Goal: Task Accomplishment & Management: Use online tool/utility

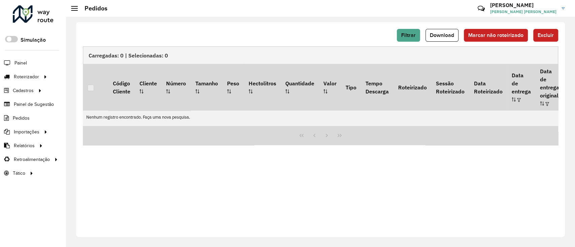
click at [36, 20] on div at bounding box center [33, 14] width 41 height 18
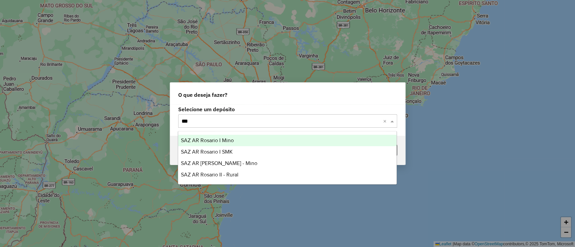
type input "****"
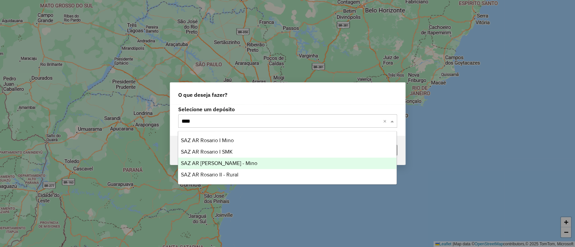
click at [218, 161] on span "SAZ AR Rosario II - Mino" at bounding box center [219, 164] width 76 height 6
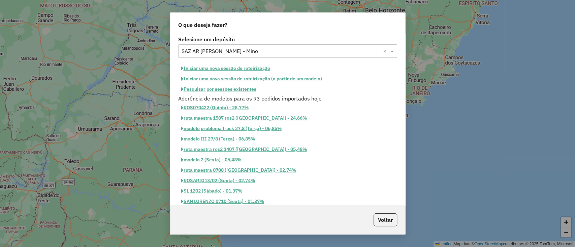
click at [239, 65] on button "Iniciar uma nova sessão de roteirização" at bounding box center [225, 68] width 95 height 10
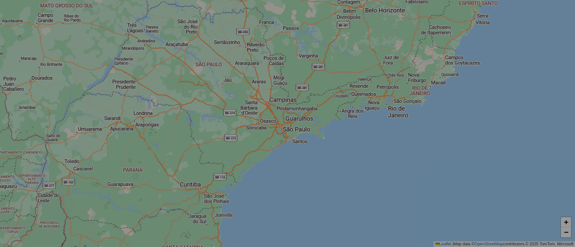
select select "*"
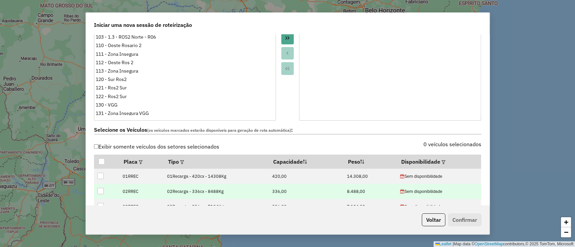
scroll to position [179, 0]
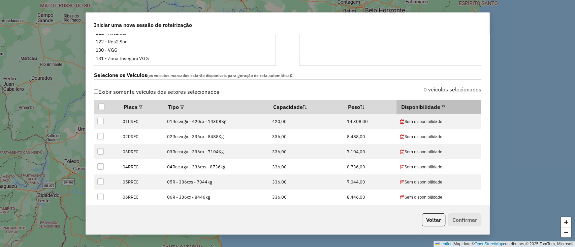
click at [425, 107] on th "Disponibilidade" at bounding box center [438, 107] width 85 height 14
click at [438, 102] on th "Disponibilidade" at bounding box center [438, 107] width 85 height 14
click at [441, 106] on em at bounding box center [443, 108] width 4 height 4
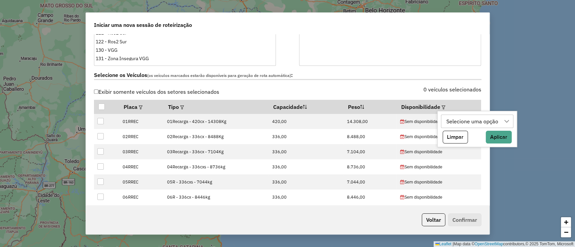
click at [447, 125] on div "Selecione uma opção" at bounding box center [472, 121] width 57 height 13
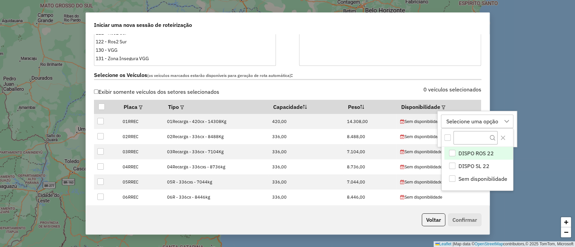
scroll to position [5, 30]
click at [464, 152] on span "DISPO ROS 22" at bounding box center [475, 153] width 35 height 8
click at [462, 112] on div "DISPO ROS 22 DISPO ROS 22 DISPO SL 22 Sem disponibilidade Limpar Aplicar" at bounding box center [470, 129] width 66 height 36
click at [462, 116] on div "DISPO ROS 22" at bounding box center [464, 121] width 40 height 13
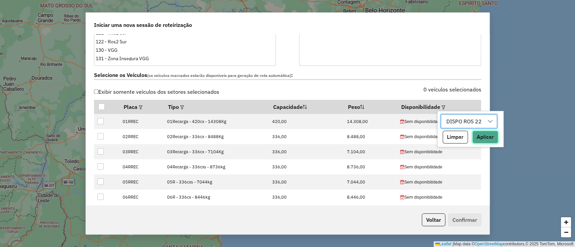
click at [482, 137] on button "Aplicar" at bounding box center [485, 137] width 26 height 13
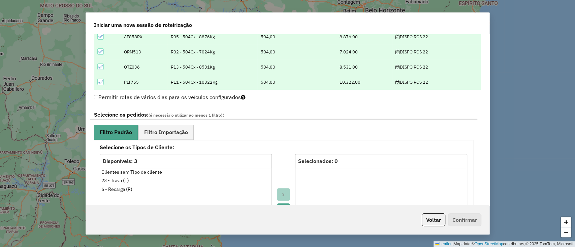
scroll to position [314, 0]
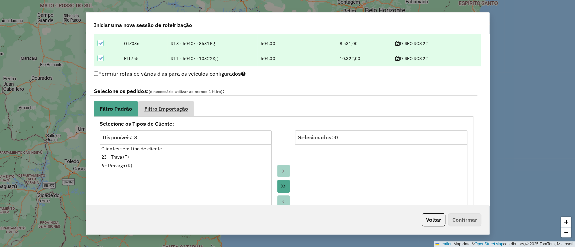
click at [180, 115] on link "Filtro Importação" at bounding box center [165, 108] width 55 height 15
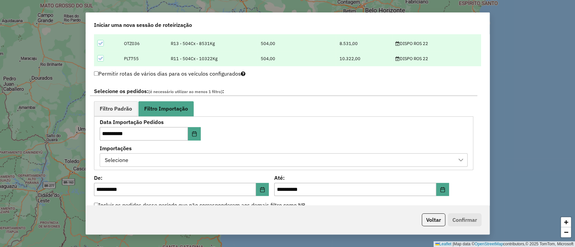
click at [223, 157] on div "Selecione" at bounding box center [278, 160] width 351 height 13
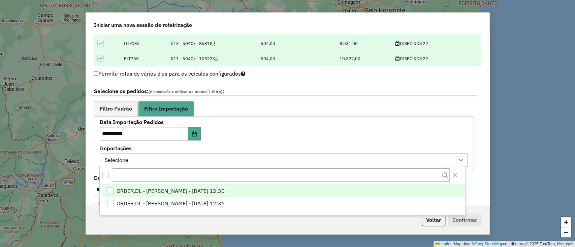
scroll to position [5, 30]
click at [225, 190] on span "ORDER.DL - LETICIA EMILY OLIVEIRA DE LIMA - 20/09/2025 13:30" at bounding box center [170, 191] width 108 height 8
click at [270, 127] on div "**********" at bounding box center [284, 143] width 368 height 47
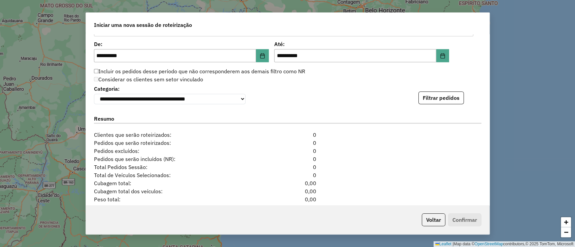
scroll to position [449, 0]
click at [429, 98] on button "Filtrar pedidos" at bounding box center [440, 97] width 45 height 13
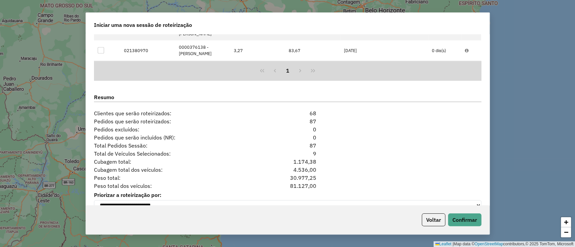
scroll to position [624, 0]
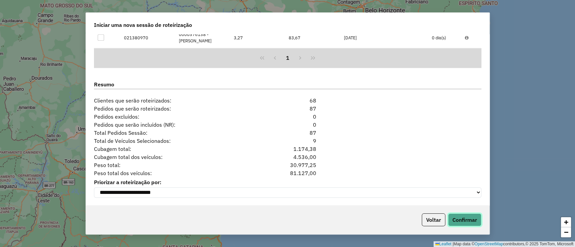
click at [470, 217] on button "Confirmar" at bounding box center [464, 220] width 33 height 13
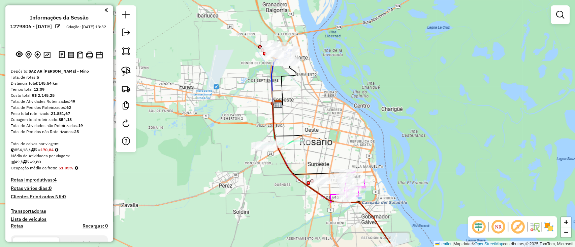
click at [240, 223] on div "Janela de atendimento Grade de atendimento Capacidade Transportadoras Veículos …" at bounding box center [287, 123] width 575 height 247
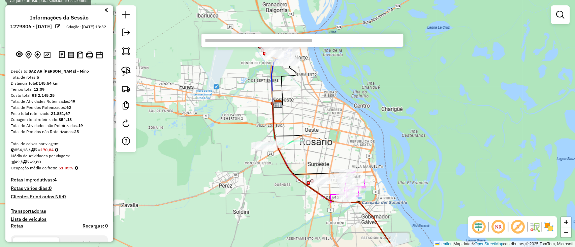
paste input "******"
type input "******"
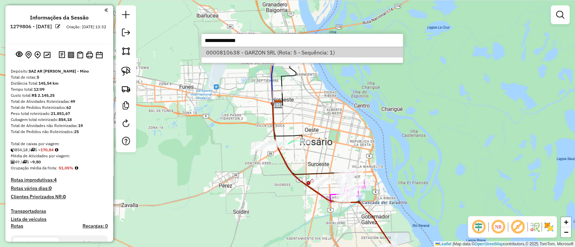
select select "**********"
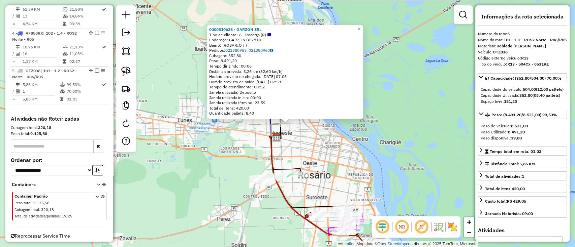
scroll to position [355, 0]
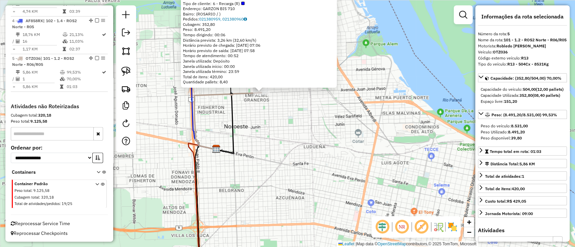
click at [242, 94] on icon at bounding box center [227, 121] width 67 height 57
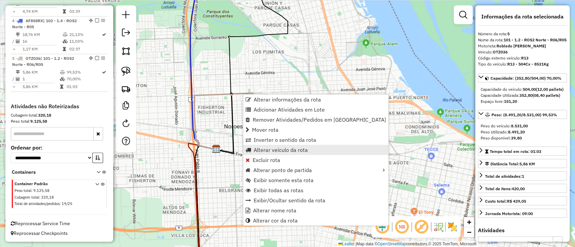
click at [263, 153] on span "Alterar veículo da rota" at bounding box center [281, 149] width 54 height 5
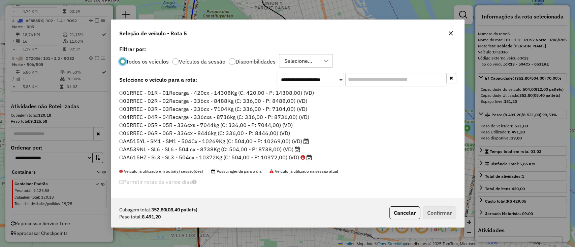
scroll to position [3, 2]
drag, startPoint x: 253, startPoint y: 63, endPoint x: 268, endPoint y: 66, distance: 14.8
click at [253, 62] on label "Disponibilidades" at bounding box center [255, 61] width 40 height 5
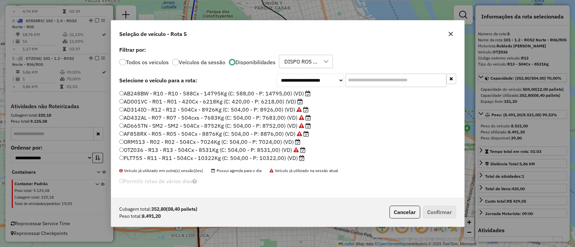
click at [363, 83] on input "text" at bounding box center [395, 80] width 101 height 13
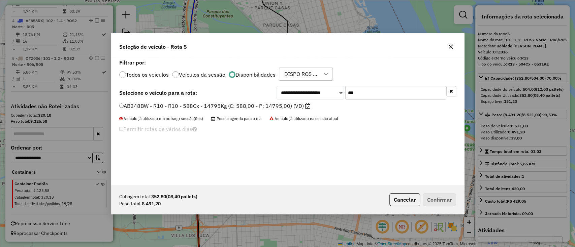
type input "***"
click at [272, 102] on label "AB248BW - R10 - R10 - 588Cx - 14795Kg (C: 588,00 - P: 14795,00) (VD)" at bounding box center [214, 106] width 191 height 8
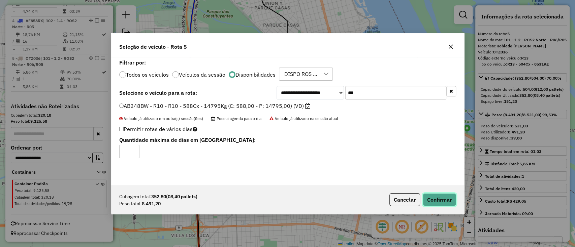
click at [437, 199] on button "Confirmar" at bounding box center [439, 200] width 33 height 13
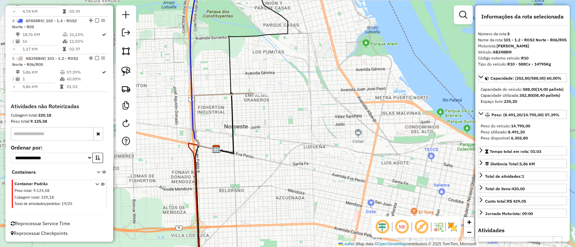
click at [262, 215] on div "Janela de atendimento Grade de atendimento Capacidade Transportadoras Veículos …" at bounding box center [287, 123] width 575 height 247
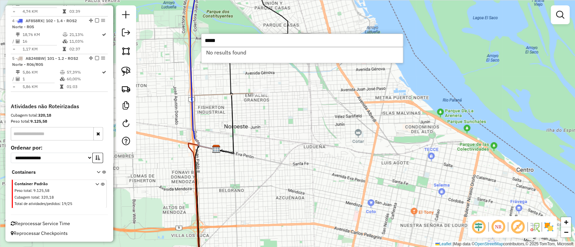
type input "*****"
click at [348, 141] on div "Janela de atendimento Grade de atendimento Capacidade Transportadoras Veículos …" at bounding box center [287, 123] width 575 height 247
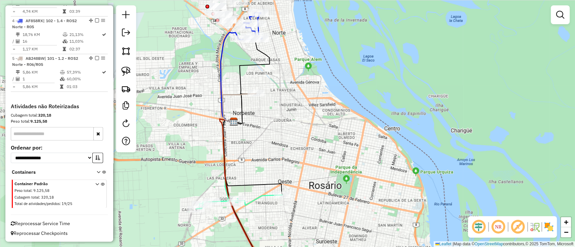
select select "**********"
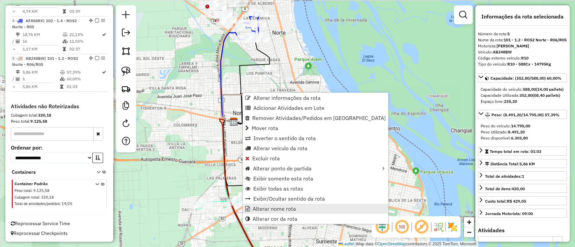
click at [274, 211] on span "Alterar nome rota" at bounding box center [274, 208] width 43 height 5
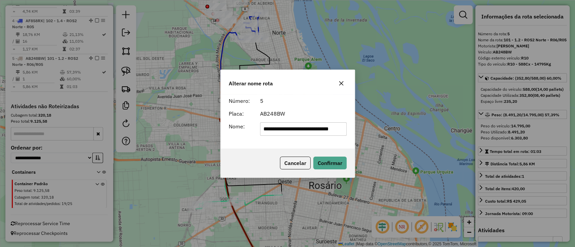
scroll to position [0, 0]
drag, startPoint x: 345, startPoint y: 125, endPoint x: 152, endPoint y: 125, distance: 193.3
click at [152, 125] on div "**********" at bounding box center [287, 123] width 575 height 247
type input "***"
click at [331, 159] on button "Confirmar" at bounding box center [329, 163] width 33 height 13
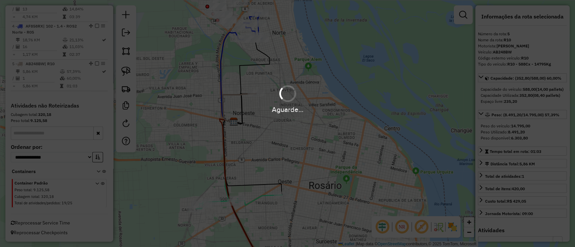
scroll to position [349, 0]
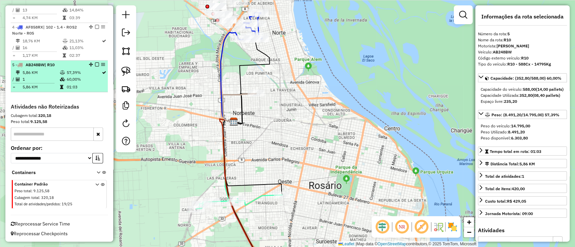
click at [96, 64] on em at bounding box center [97, 65] width 4 height 4
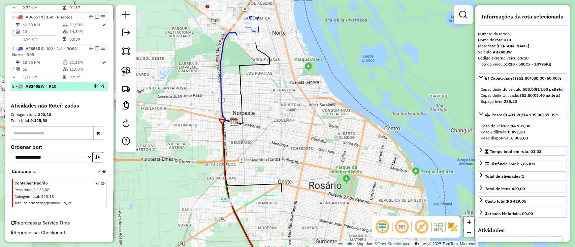
scroll to position [326, 0]
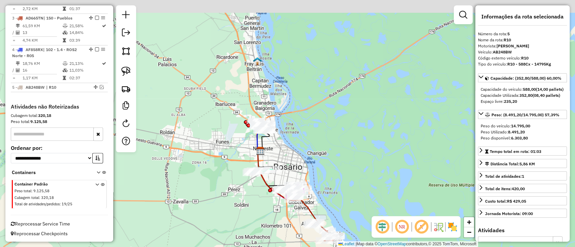
drag, startPoint x: 261, startPoint y: 123, endPoint x: 272, endPoint y: 145, distance: 24.1
click at [269, 145] on icon at bounding box center [264, 140] width 9 height 22
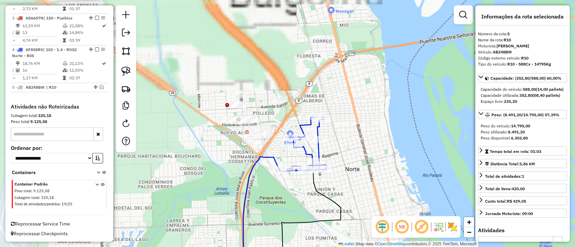
click at [274, 161] on icon at bounding box center [261, 214] width 36 height 115
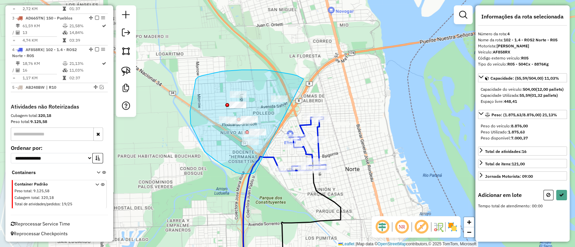
drag, startPoint x: 303, startPoint y: 79, endPoint x: 255, endPoint y: 172, distance: 105.3
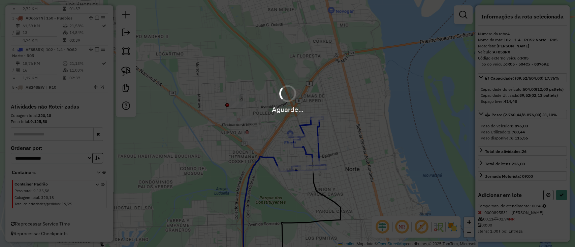
select select "**********"
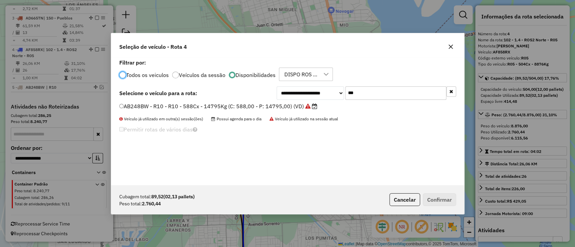
scroll to position [3, 2]
click at [450, 92] on button "button" at bounding box center [451, 91] width 10 height 10
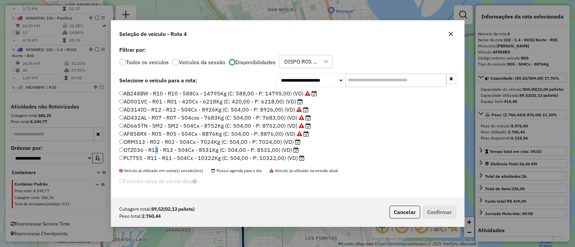
click at [155, 147] on label "OTZ036 - R13 - R13 - 504Cx - 8531Kg (C: 504,00 - P: 8531,00) (VD)" at bounding box center [208, 150] width 179 height 8
click at [239, 150] on label "OTZ036 - R13 - R13 - 504Cx - 8531Kg (C: 504,00 - P: 8531,00) (VD)" at bounding box center [208, 150] width 179 height 8
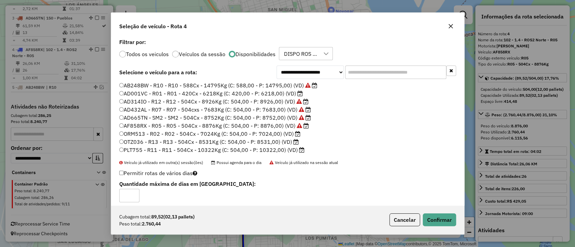
click at [434, 212] on div "Cubagem total: 89,52 (02,13 pallets) Peso total: 2.760,44 Cancelar Confirmar" at bounding box center [287, 220] width 353 height 29
click at [434, 215] on button "Confirmar" at bounding box center [439, 220] width 33 height 13
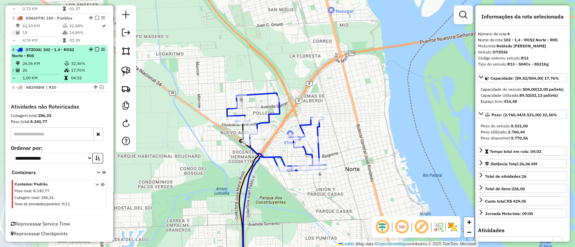
click at [95, 49] on em at bounding box center [97, 49] width 4 height 4
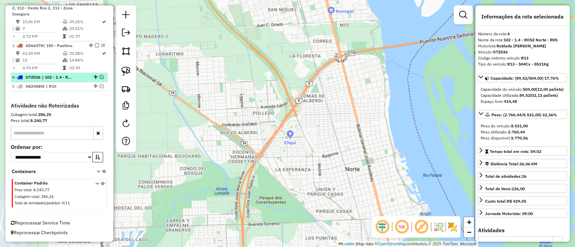
scroll to position [298, 0]
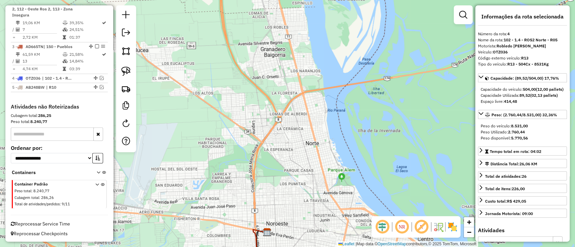
drag, startPoint x: 271, startPoint y: 160, endPoint x: 230, endPoint y: 11, distance: 154.6
click at [233, 24] on div "Janela de atendimento Grade de atendimento Capacidade Transportadoras Veículos …" at bounding box center [287, 123] width 575 height 247
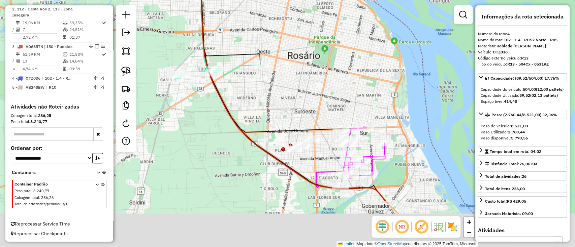
drag, startPoint x: 277, startPoint y: 142, endPoint x: 265, endPoint y: 70, distance: 72.7
click at [265, 70] on div "Rota 2 - Placa AD432AL 0000359654 - QUIROZ JUAN ANTONIO Janela de atendimento G…" at bounding box center [287, 123] width 575 height 247
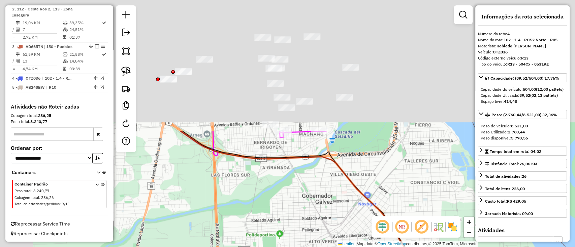
drag, startPoint x: 265, startPoint y: 108, endPoint x: 397, endPoint y: 268, distance: 207.9
click at [397, 247] on html "Aguarde... Pop-up bloqueado! Seu navegador bloqueou automáticamente a abertura …" at bounding box center [287, 123] width 575 height 247
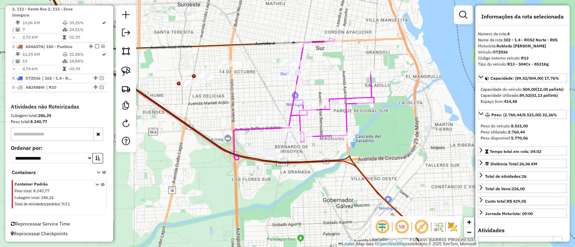
click at [348, 98] on icon at bounding box center [331, 90] width 85 height 104
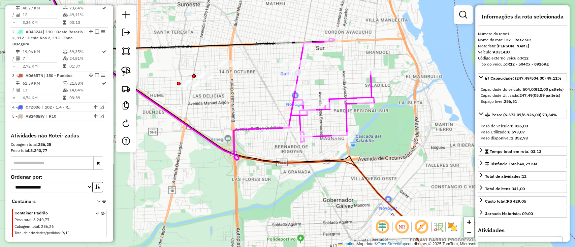
scroll to position [259, 0]
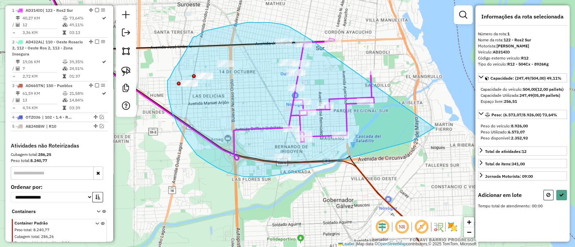
drag, startPoint x: 326, startPoint y: 51, endPoint x: 434, endPoint y: 128, distance: 132.3
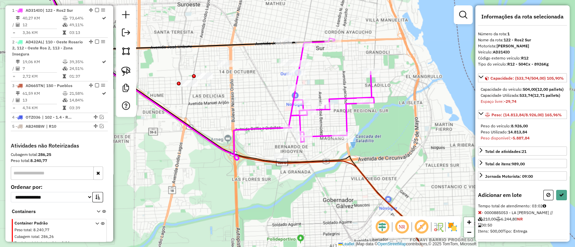
select select "**********"
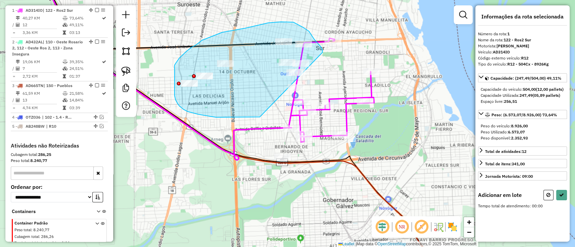
drag, startPoint x: 322, startPoint y: 53, endPoint x: 260, endPoint y: 117, distance: 90.0
click at [260, 117] on div "Janela de atendimento Grade de atendimento Capacidade Transportadoras Veículos …" at bounding box center [287, 123] width 575 height 247
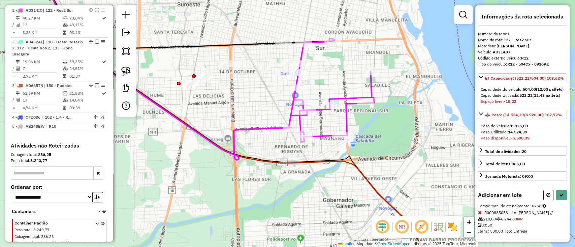
select select "**********"
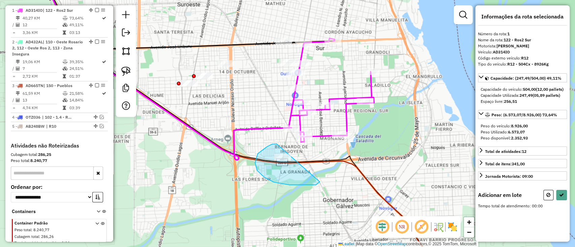
drag, startPoint x: 261, startPoint y: 151, endPoint x: 325, endPoint y: 172, distance: 67.1
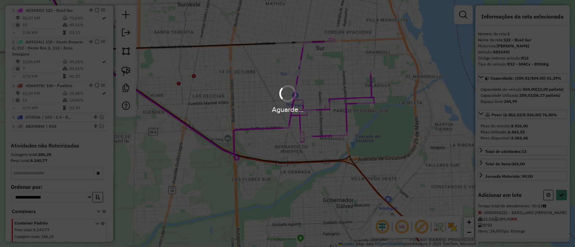
select select "**********"
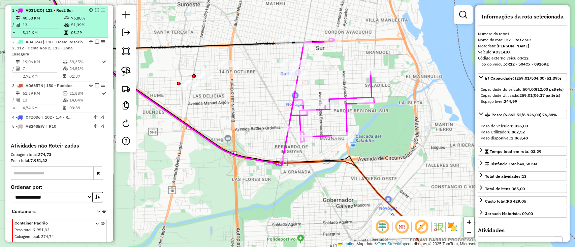
click at [95, 6] on li "1 - AD314IO | 122 - Ros2 Sur 40,58 KM 76,88% / 13 51,39% = 3,12 KM 03:29" at bounding box center [59, 22] width 97 height 32
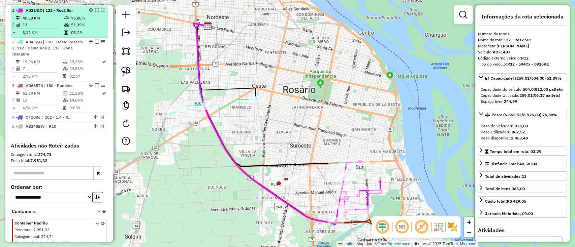
click at [95, 9] on em at bounding box center [97, 10] width 4 height 4
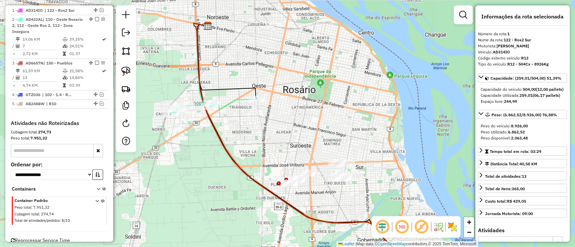
click at [232, 106] on icon at bounding box center [213, 106] width 86 height 14
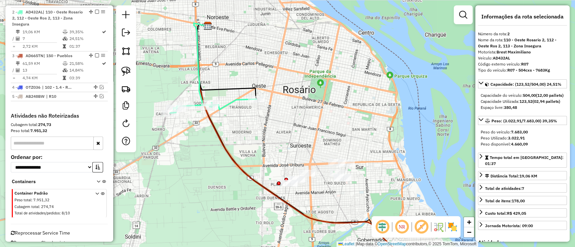
scroll to position [268, 0]
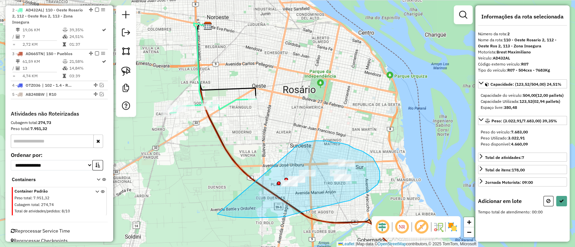
drag, startPoint x: 299, startPoint y: 145, endPoint x: 186, endPoint y: 199, distance: 125.6
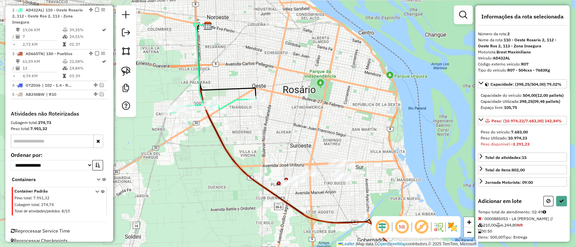
select select "**********"
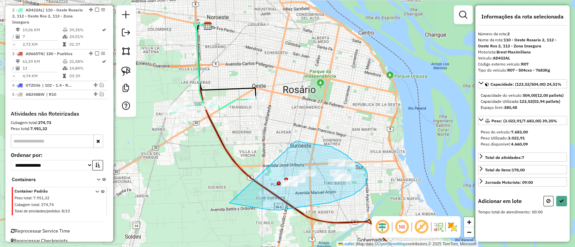
drag, startPoint x: 301, startPoint y: 142, endPoint x: 214, endPoint y: 195, distance: 101.4
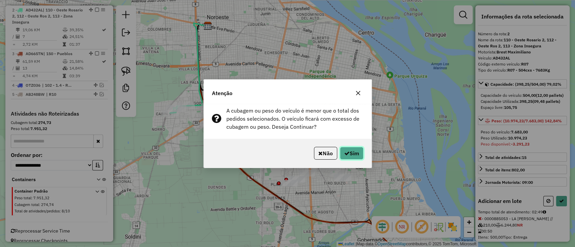
click at [353, 158] on button "Sim" at bounding box center [352, 153] width 24 height 13
select select "**********"
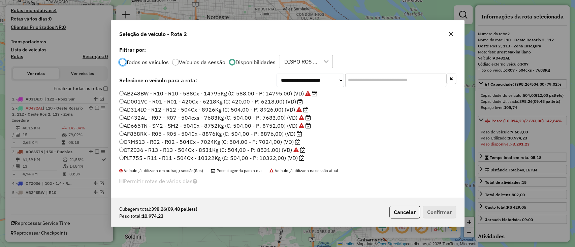
scroll to position [3, 2]
click at [287, 133] on label "AF858RX - R05 - R05 - 504Cx - 8876Kg (C: 504,00 - P: 8876,00) (VD)" at bounding box center [210, 134] width 183 height 8
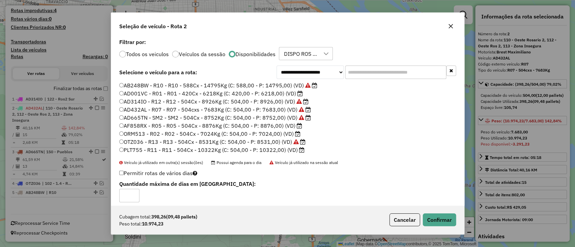
click at [280, 132] on label "ORM513 - R02 - R02 - 504Cx - 7024Kg (C: 504,00 - P: 7024,00) (VD)" at bounding box center [209, 134] width 181 height 8
click at [294, 147] on label "PLT755 - R11 - R11 - 504Cx - 10322Kg (C: 504,00 - P: 10322,00) (VD)" at bounding box center [211, 150] width 185 height 8
click at [431, 213] on div "Cubagem total: 398,26 (09,48 pallets) Peso total: 10.974,23 Cancelar Confirmar" at bounding box center [287, 220] width 353 height 29
click at [431, 215] on button "Confirmar" at bounding box center [439, 220] width 33 height 13
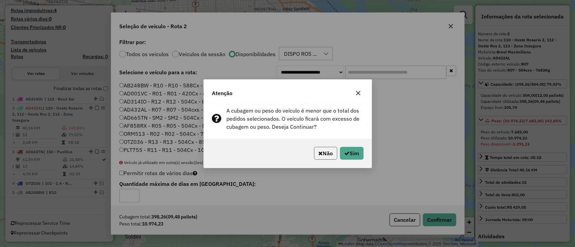
click at [326, 156] on button "Não" at bounding box center [325, 153] width 23 height 13
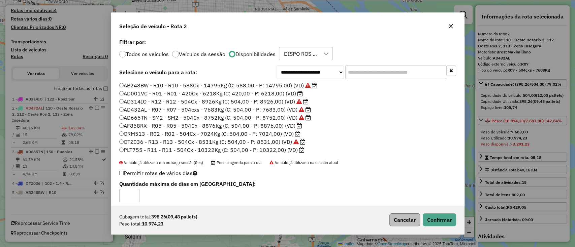
drag, startPoint x: 391, startPoint y: 209, endPoint x: 394, endPoint y: 214, distance: 5.8
click at [392, 209] on div "Cubagem total: 398,26 (09,48 pallets) Peso total: 10.974,23 Cancelar Confirmar" at bounding box center [287, 220] width 353 height 29
click at [397, 216] on button "Cancelar" at bounding box center [404, 220] width 31 height 13
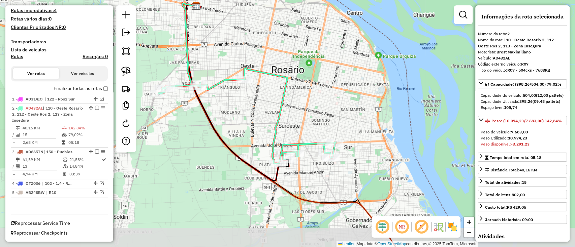
drag, startPoint x: 401, startPoint y: 191, endPoint x: 340, endPoint y: 88, distance: 119.9
click at [340, 91] on div "Janela de atendimento Grade de atendimento Capacidade Transportadoras Veículos …" at bounding box center [287, 123] width 575 height 247
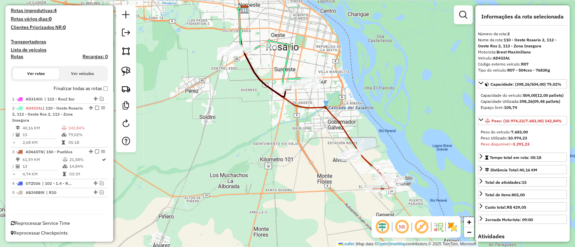
click at [348, 134] on icon at bounding box center [307, 89] width 141 height 163
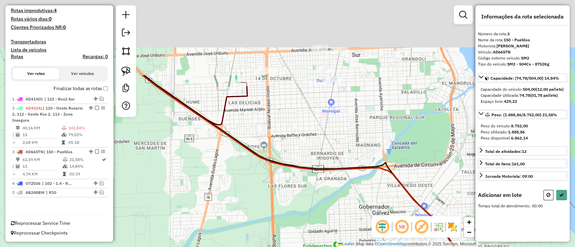
drag, startPoint x: 331, startPoint y: 102, endPoint x: 320, endPoint y: 221, distance: 120.0
click at [320, 221] on div "Janela de atendimento Grade de atendimento Capacidade Transportadoras Veículos …" at bounding box center [287, 123] width 575 height 247
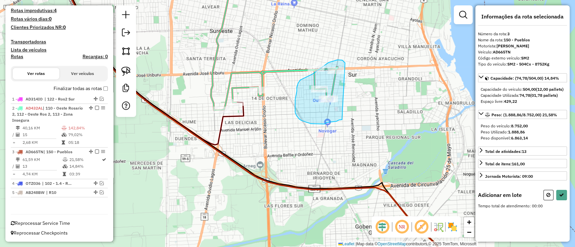
drag, startPoint x: 343, startPoint y: 61, endPoint x: 342, endPoint y: 120, distance: 58.6
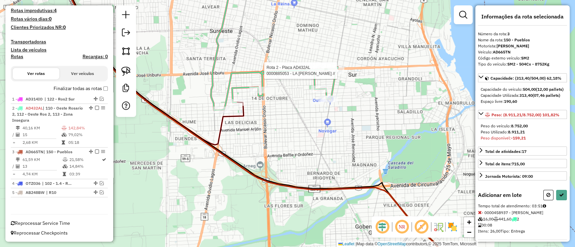
select select "**********"
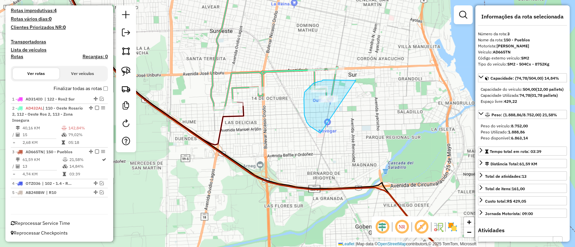
drag, startPoint x: 356, startPoint y: 80, endPoint x: 324, endPoint y: 134, distance: 62.4
click at [324, 134] on div "Janela de atendimento Grade de atendimento Capacidade Transportadoras Veículos …" at bounding box center [287, 123] width 575 height 247
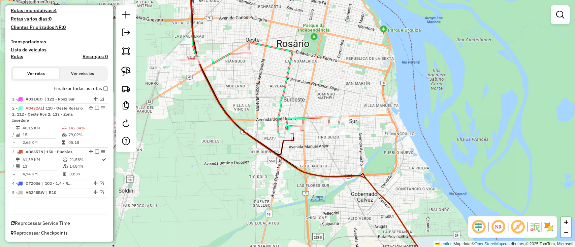
click at [378, 195] on icon at bounding box center [311, 124] width 248 height 295
select select "**********"
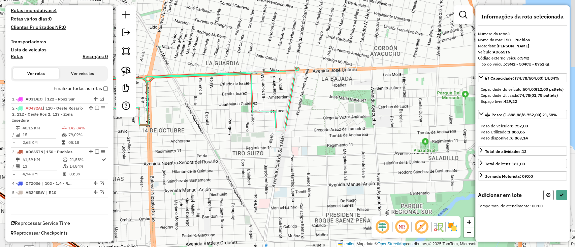
drag, startPoint x: 305, startPoint y: 73, endPoint x: 320, endPoint y: 125, distance: 53.6
click at [314, 121] on div "Janela de atendimento Grade de atendimento Capacidade Transportadoras Veículos …" at bounding box center [287, 123] width 575 height 247
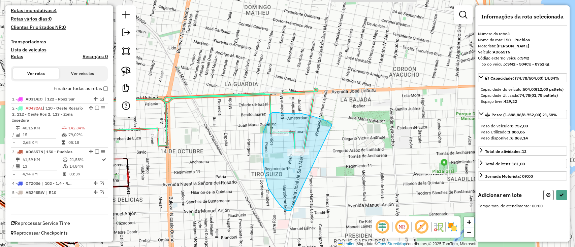
drag, startPoint x: 305, startPoint y: 114, endPoint x: 291, endPoint y: 211, distance: 98.0
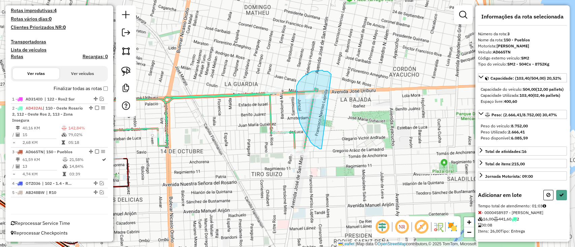
drag, startPoint x: 331, startPoint y: 74, endPoint x: 321, endPoint y: 149, distance: 75.4
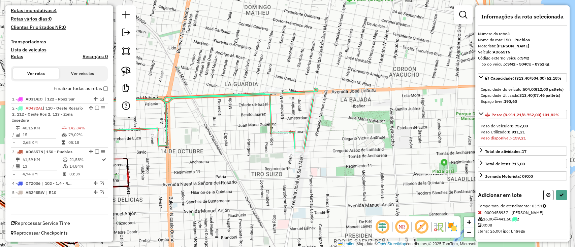
select select "**********"
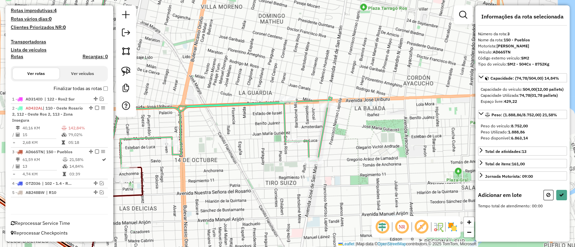
drag, startPoint x: 251, startPoint y: 76, endPoint x: 253, endPoint y: 84, distance: 8.0
click at [260, 84] on div "Janela de atendimento Grade de atendimento Capacidade Transportadoras Veículos …" at bounding box center [287, 123] width 575 height 247
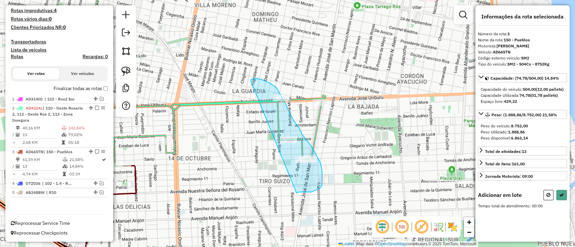
drag, startPoint x: 250, startPoint y: 80, endPoint x: 296, endPoint y: 194, distance: 123.0
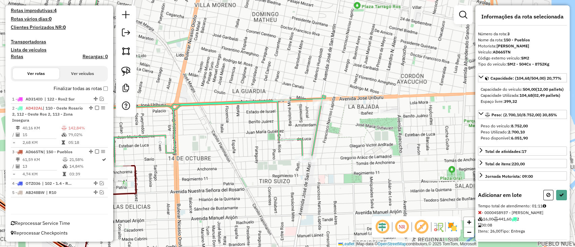
select select "**********"
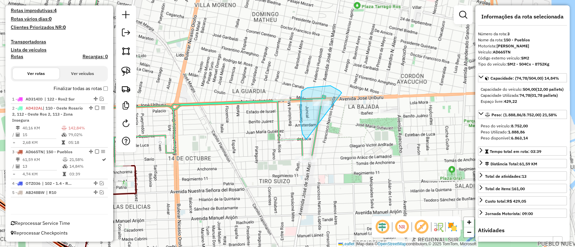
drag, startPoint x: 341, startPoint y: 93, endPoint x: 324, endPoint y: 149, distance: 59.3
click at [324, 149] on div "Janela de atendimento Grade de atendimento Capacidade Transportadoras Veículos …" at bounding box center [287, 123] width 575 height 247
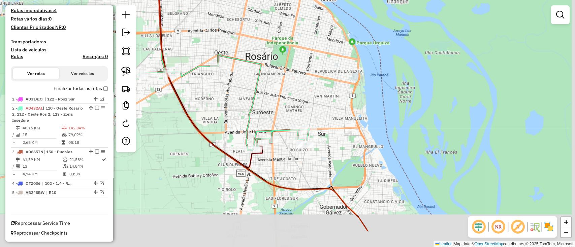
drag, startPoint x: 325, startPoint y: 163, endPoint x: 322, endPoint y: 157, distance: 7.1
click at [322, 157] on div "Janela de atendimento Grade de atendimento Capacidade Transportadoras Veículos …" at bounding box center [287, 123] width 575 height 247
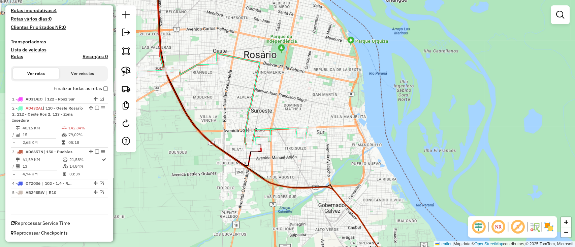
click at [344, 202] on icon at bounding box center [275, 130] width 240 height 284
select select "**********"
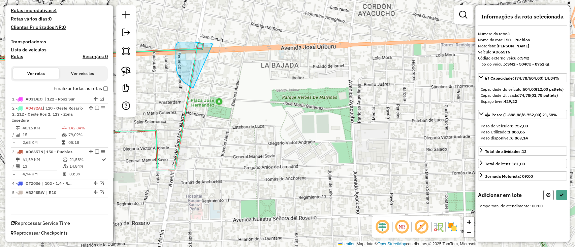
drag, startPoint x: 210, startPoint y: 43, endPoint x: 206, endPoint y: 90, distance: 47.3
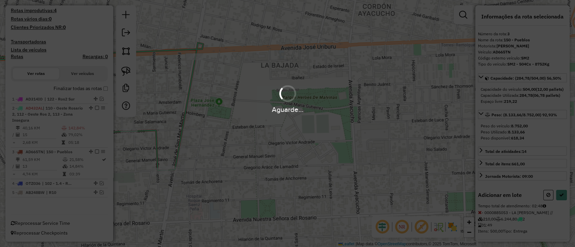
select select "**********"
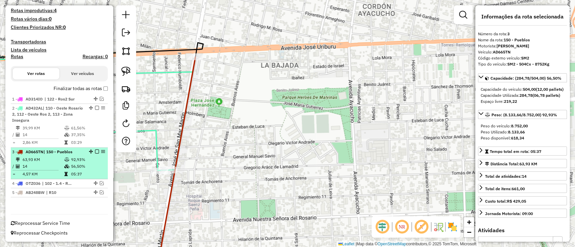
click at [92, 152] on div at bounding box center [95, 152] width 20 height 4
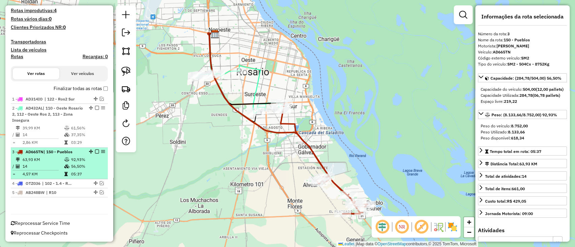
click at [95, 150] on em at bounding box center [97, 152] width 4 height 4
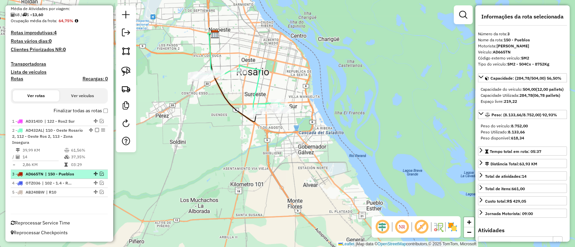
scroll to position [147, 0]
click at [257, 90] on icon at bounding box center [240, 89] width 88 height 48
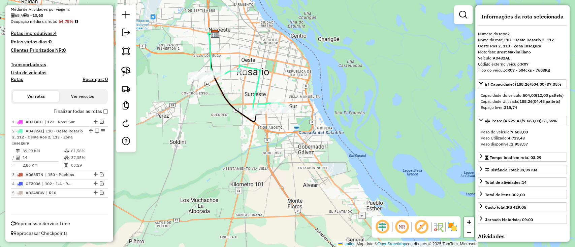
click at [252, 90] on icon at bounding box center [240, 89] width 88 height 48
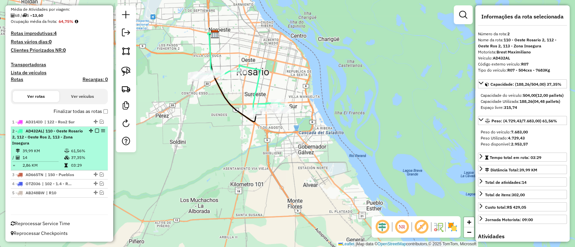
click at [95, 132] on em at bounding box center [97, 131] width 4 height 4
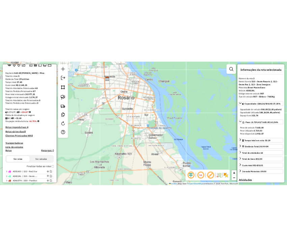
scroll to position [67, 0]
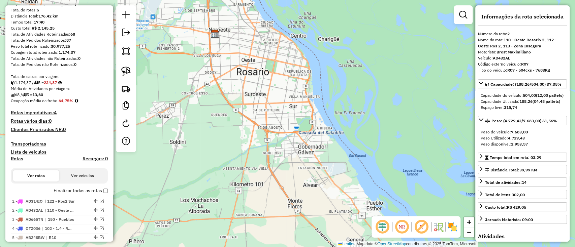
click at [90, 190] on label "Finalizar todas as rotas" at bounding box center [81, 191] width 54 height 7
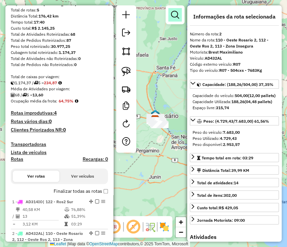
click at [176, 13] on em at bounding box center [175, 15] width 8 height 8
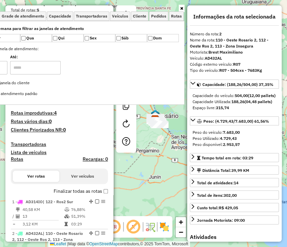
click at [184, 5] on div "Janela de atendimento Grade de atendimento Capacidade Transportadoras Veículos …" at bounding box center [143, 123] width 287 height 247
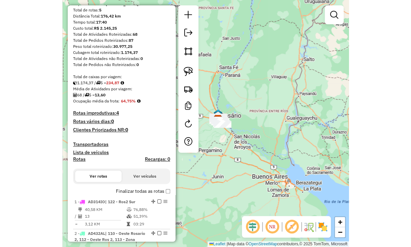
scroll to position [0, 0]
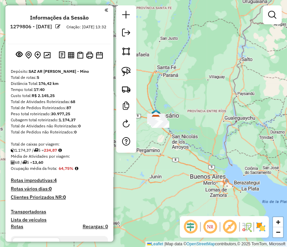
click at [105, 10] on em at bounding box center [105, 10] width 3 height 6
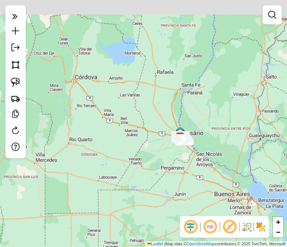
drag, startPoint x: 199, startPoint y: 137, endPoint x: 227, endPoint y: 157, distance: 33.8
click at [227, 157] on div "Janela de atendimento Grade de atendimento Capacidade Transportadoras Veículos …" at bounding box center [143, 123] width 287 height 247
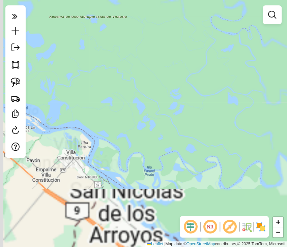
drag, startPoint x: 177, startPoint y: 114, endPoint x: 273, endPoint y: 167, distance: 109.6
click at [264, 166] on div "Janela de atendimento Grade de atendimento Capacidade Transportadoras Veículos …" at bounding box center [143, 123] width 287 height 247
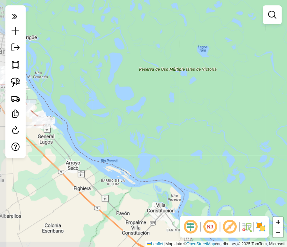
drag, startPoint x: 248, startPoint y: 136, endPoint x: 283, endPoint y: 142, distance: 36.3
click at [283, 142] on div "Janela de atendimento Grade de atendimento Capacidade Transportadoras Veículos …" at bounding box center [143, 123] width 287 height 247
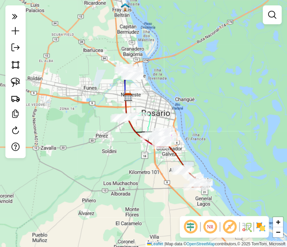
drag, startPoint x: 231, startPoint y: 121, endPoint x: 267, endPoint y: 145, distance: 44.2
click at [267, 145] on div "Janela de atendimento Grade de atendimento Capacidade Transportadoras Veículos …" at bounding box center [143, 123] width 287 height 247
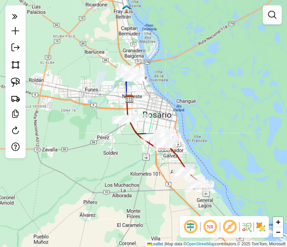
click at [264, 233] on div "NR R" at bounding box center [223, 227] width 89 height 22
click at [261, 225] on img at bounding box center [260, 226] width 11 height 11
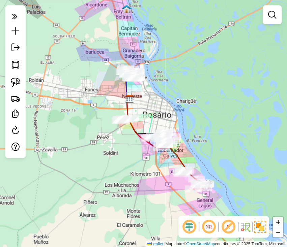
click at [126, 85] on icon at bounding box center [128, 87] width 4 height 22
select select "**********"
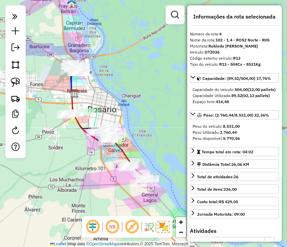
drag, startPoint x: 76, startPoint y: 125, endPoint x: 47, endPoint y: 125, distance: 28.6
click at [47, 125] on div "Janela de atendimento Grade de atendimento Capacidade Transportadoras Veículos …" at bounding box center [143, 123] width 287 height 247
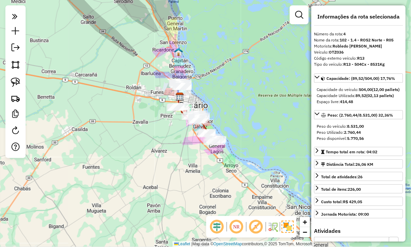
click at [115, 105] on div "Janela de atendimento Grade de atendimento Capacidade Transportadoras Veículos …" at bounding box center [205, 123] width 411 height 247
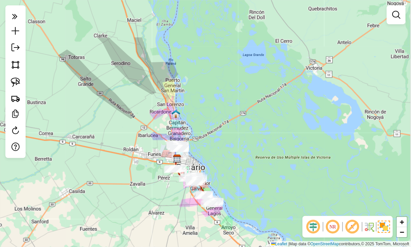
drag, startPoint x: 228, startPoint y: 90, endPoint x: 225, endPoint y: 152, distance: 62.0
click at [225, 152] on div "Janela de atendimento Grade de atendimento Capacidade Transportadoras Veículos …" at bounding box center [205, 123] width 411 height 247
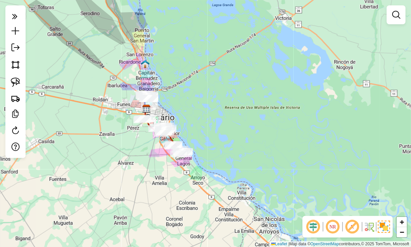
drag, startPoint x: 207, startPoint y: 124, endPoint x: 191, endPoint y: 97, distance: 31.2
click at [191, 97] on div "Janela de atendimento Grade de atendimento Capacidade Transportadoras Veículos …" at bounding box center [205, 123] width 411 height 247
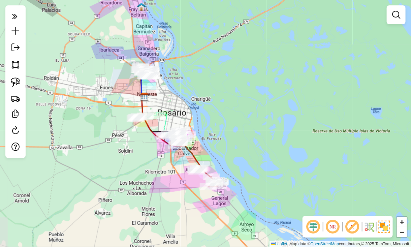
drag, startPoint x: 197, startPoint y: 117, endPoint x: 248, endPoint y: 85, distance: 60.5
click at [248, 85] on div "Janela de atendimento Grade de atendimento Capacidade Transportadoras Veículos …" at bounding box center [205, 123] width 411 height 247
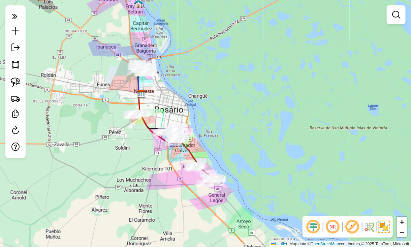
click at [190, 155] on icon at bounding box center [195, 156] width 43 height 56
select select "**********"
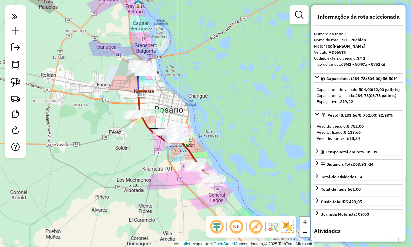
click at [107, 164] on div "Janela de atendimento Grade de atendimento Capacidade Transportadoras Veículos …" at bounding box center [205, 123] width 411 height 247
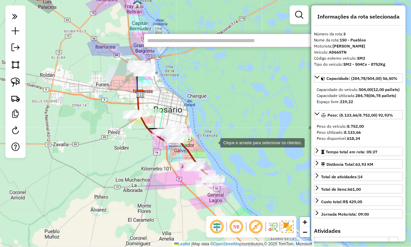
paste input "**********"
type input "**********"
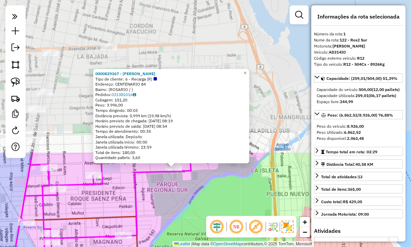
drag, startPoint x: 218, startPoint y: 121, endPoint x: 203, endPoint y: 225, distance: 104.8
click at [203, 225] on div "0000829367 - MANZUR FORTUNATO ALBERTO Tipo de cliente: 6 - Recarga (R) Endereço…" at bounding box center [205, 123] width 411 height 247
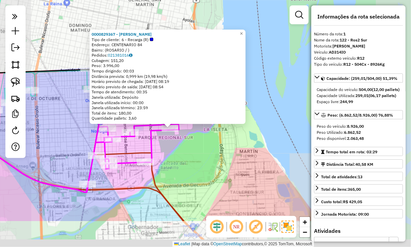
drag, startPoint x: 175, startPoint y: 158, endPoint x: 169, endPoint y: 160, distance: 6.4
click at [171, 138] on div "Rota 1 - Placa AD314IO 0000829367 - MANZUR FORTUNATO ALBERTO 0000829367 - MANZU…" at bounding box center [205, 123] width 411 height 247
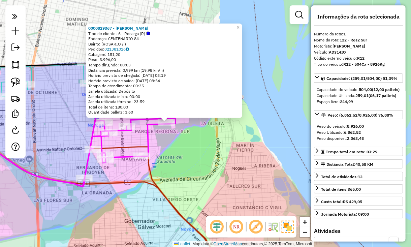
click at [167, 200] on icon at bounding box center [159, 168] width 136 height 207
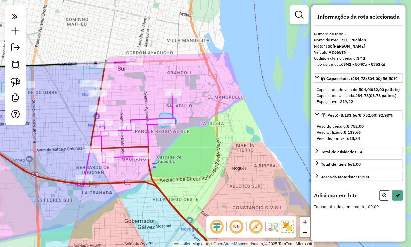
drag, startPoint x: 177, startPoint y: 122, endPoint x: 163, endPoint y: 128, distance: 15.4
click at [163, 128] on div "Rota 1 - Placa AD314IO 0000829367 - MANZUR FORTUNATO ALBERTO Janela de atendime…" at bounding box center [205, 123] width 411 height 247
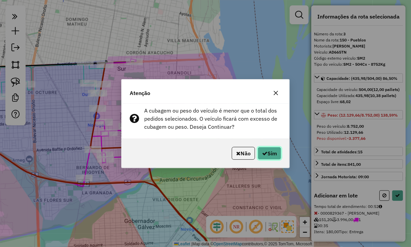
click at [266, 156] on icon "button" at bounding box center [264, 152] width 5 height 5
select select "**********"
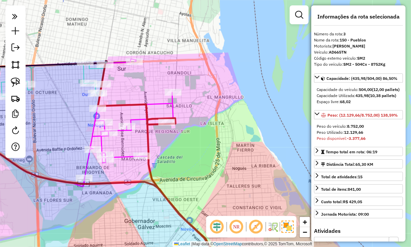
click at [161, 174] on div "Janela de atendimento Grade de atendimento Capacidade Transportadoras Veículos …" at bounding box center [205, 123] width 411 height 247
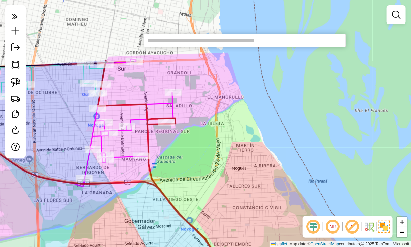
paste input "**********"
type input "**********"
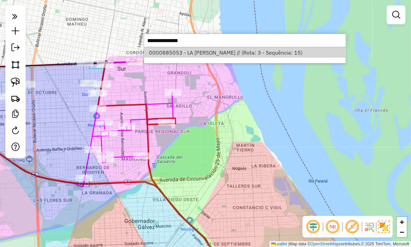
select select "**********"
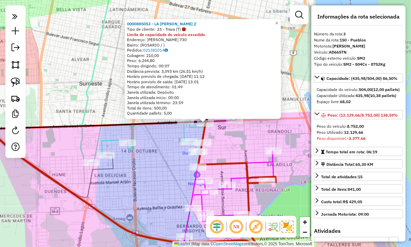
click at [264, 163] on icon at bounding box center [228, 181] width 90 height 127
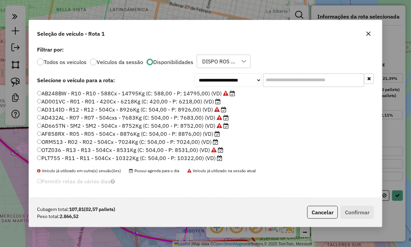
scroll to position [3, 2]
click at [202, 117] on ul "AB248BW - R10 - R10 - 588Cx - 14795Kg (C: 588,00 - P: 14795,00) (VD) AD001VC - …" at bounding box center [205, 126] width 337 height 73
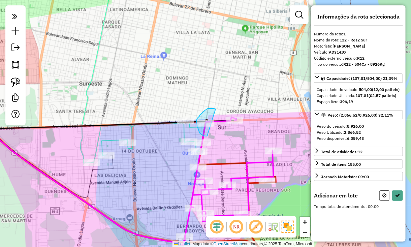
drag, startPoint x: 213, startPoint y: 108, endPoint x: 207, endPoint y: 136, distance: 28.3
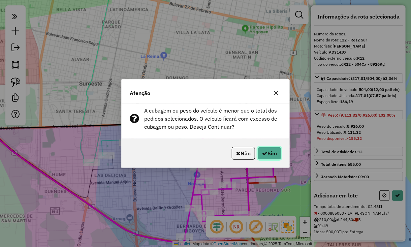
click at [267, 155] on button "Sim" at bounding box center [270, 153] width 24 height 13
select select "**********"
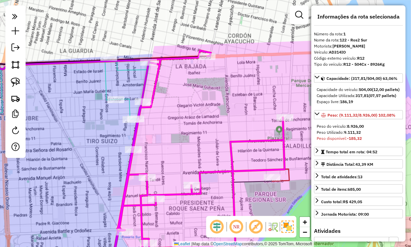
click at [284, 179] on icon at bounding box center [261, 220] width 57 height 103
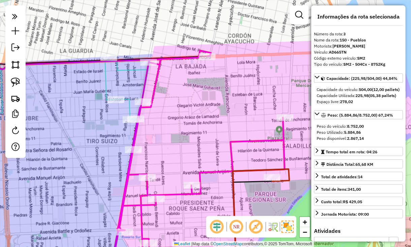
click at [97, 191] on div "Janela de atendimento Grade de atendimento Capacidade Transportadoras Veículos …" at bounding box center [205, 123] width 411 height 247
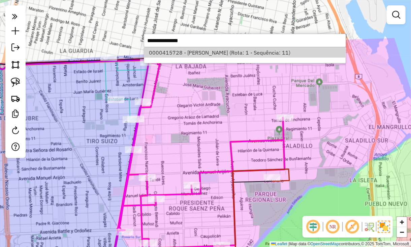
select select "**********"
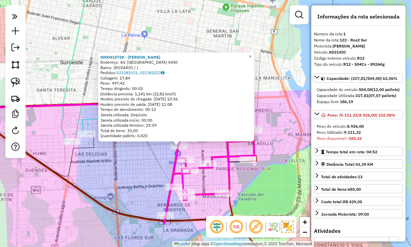
click at [62, 123] on icon at bounding box center [72, 58] width 227 height 166
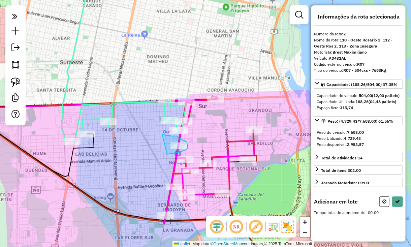
drag, startPoint x: 162, startPoint y: 135, endPoint x: 167, endPoint y: 154, distance: 19.8
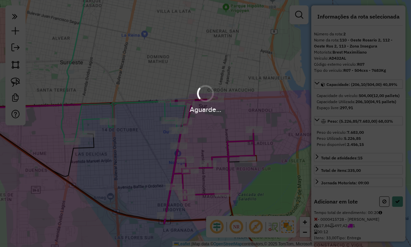
select select "**********"
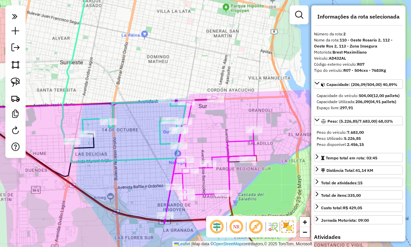
click at [110, 179] on div "Janela de atendimento Grade de atendimento Capacidade Transportadoras Veículos …" at bounding box center [205, 123] width 411 height 247
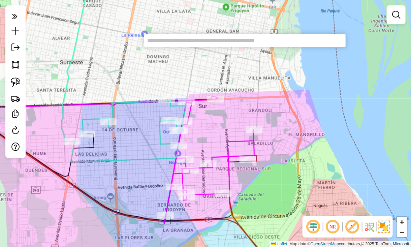
paste input "**********"
type input "**********"
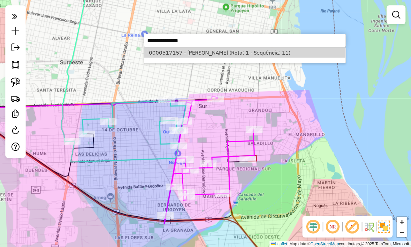
select select "**********"
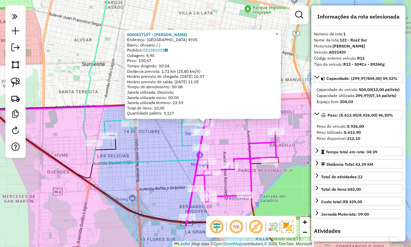
click at [178, 134] on icon at bounding box center [83, 69] width 249 height 188
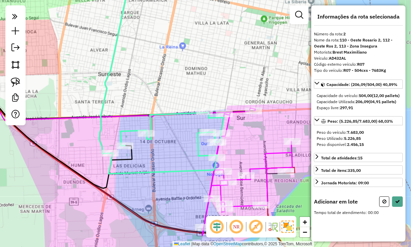
drag, startPoint x: 197, startPoint y: 110, endPoint x: 200, endPoint y: 121, distance: 11.0
click at [200, 121] on icon at bounding box center [99, 80] width 249 height 188
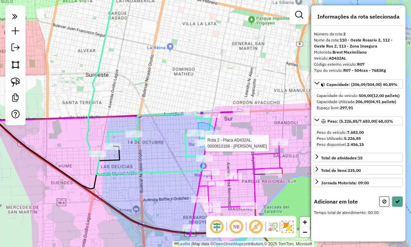
drag, startPoint x: 198, startPoint y: 123, endPoint x: 199, endPoint y: 147, distance: 24.3
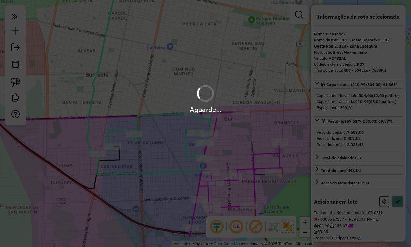
select select "**********"
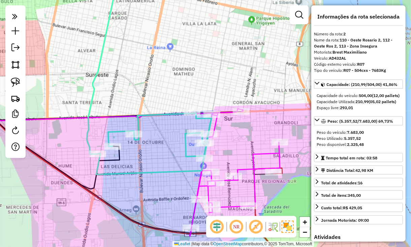
click at [86, 198] on div "Janela de atendimento Grade de atendimento Capacidade Transportadoras Veículos …" at bounding box center [205, 123] width 411 height 247
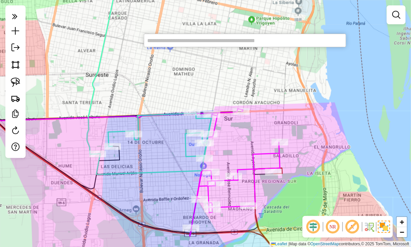
paste input "******"
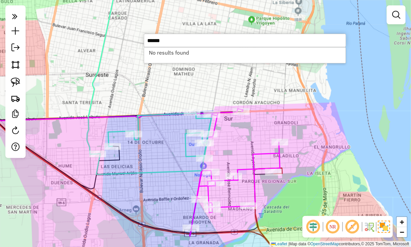
type input "******"
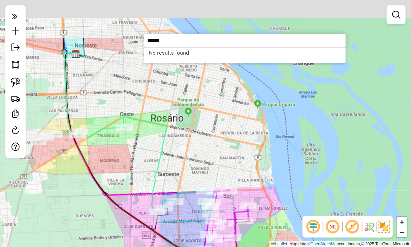
drag, startPoint x: 139, startPoint y: 163, endPoint x: 212, endPoint y: 268, distance: 128.1
click at [212, 247] on html "Aguarde... Pop-up bloqueado! Seu navegador bloqueou automáticamente a abertura …" at bounding box center [205, 123] width 411 height 247
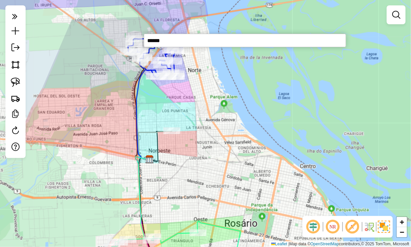
click at [154, 131] on icon at bounding box center [154, 145] width 33 height 28
select select "**********"
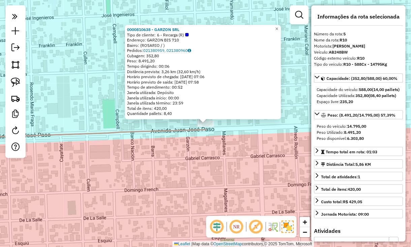
drag, startPoint x: 191, startPoint y: 33, endPoint x: 132, endPoint y: 25, distance: 59.4
click at [131, 25] on div "0000810638 - GARZON SRL Tipo de cliente: 6 - Recarga (R) Endereço: GARZON BIS 7…" at bounding box center [203, 72] width 156 height 94
click at [214, 25] on div "0000810638 - GARZON SRL Tipo de cliente: 6 - Recarga (R) Endereço: GARZON BIS 7…" at bounding box center [203, 72] width 156 height 94
drag, startPoint x: 193, startPoint y: 27, endPoint x: 128, endPoint y: 25, distance: 64.3
click at [128, 25] on div "0000810638 - GARZON SRL Tipo de cliente: 6 - Recarga (R) Endereço: GARZON BIS 7…" at bounding box center [203, 72] width 156 height 94
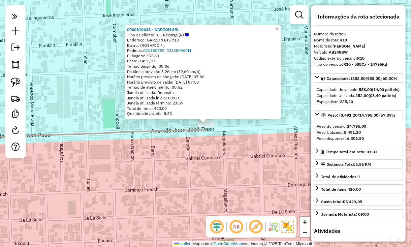
copy strong "0000810638 - GARZON SRL"
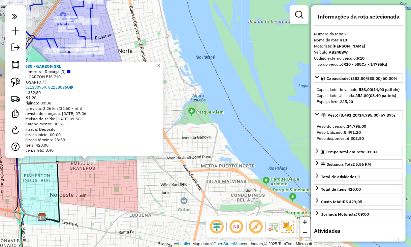
click at [126, 208] on div "0000810638 - GARZON SRL Tipo de cliente: 6 - Recarga (R) Endereço: GARZON BIS 7…" at bounding box center [205, 123] width 411 height 247
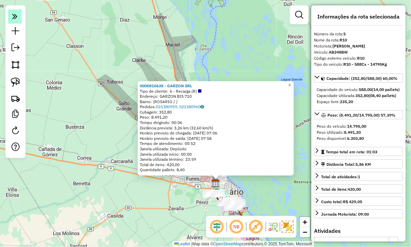
click at [15, 13] on icon at bounding box center [14, 15] width 5 height 9
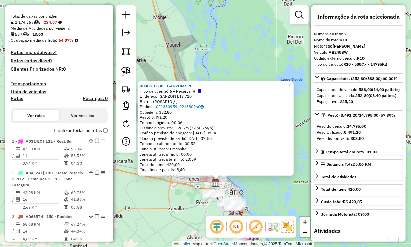
scroll to position [109, 0]
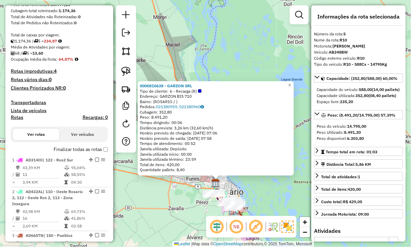
click at [80, 149] on label "Finalizar todas as rotas" at bounding box center [81, 149] width 54 height 7
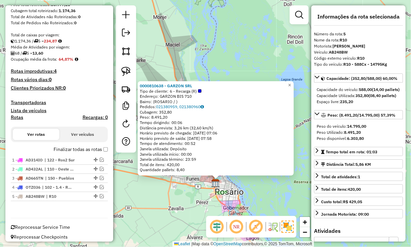
click at [151, 192] on div "0000810638 - GARZON SRL Tipo de cliente: 6 - Recarga (R) Endereço: GARZON BIS 7…" at bounding box center [205, 123] width 411 height 247
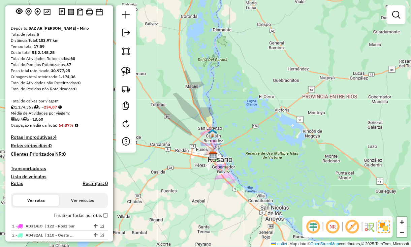
scroll to position [0, 0]
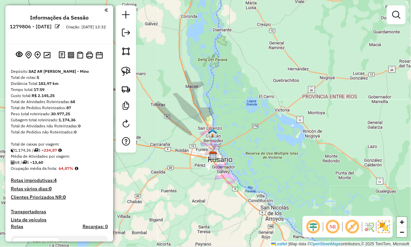
click at [102, 11] on div at bounding box center [58, 9] width 100 height 9
click at [105, 10] on em at bounding box center [105, 10] width 3 height 6
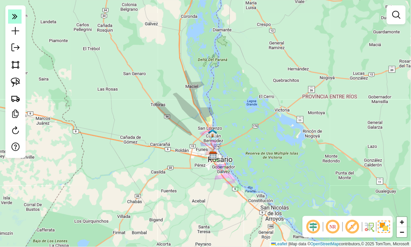
click at [13, 20] on icon at bounding box center [14, 15] width 5 height 9
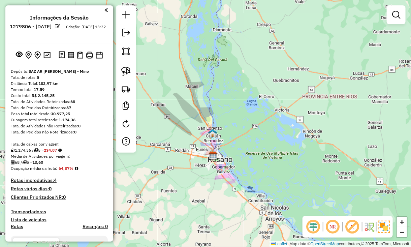
click at [101, 9] on div at bounding box center [58, 9] width 100 height 9
click at [104, 9] on em at bounding box center [105, 10] width 3 height 6
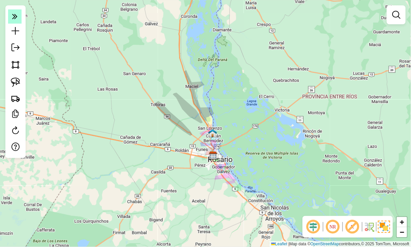
click at [15, 17] on icon at bounding box center [14, 15] width 5 height 9
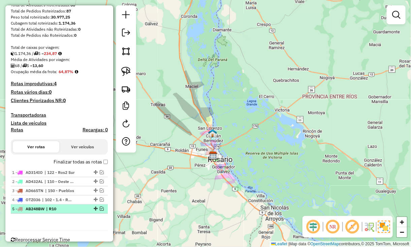
scroll to position [113, 0]
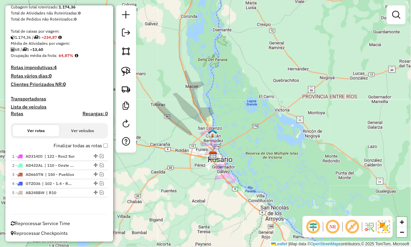
click at [100, 146] on label "Finalizar todas as rotas" at bounding box center [81, 145] width 54 height 7
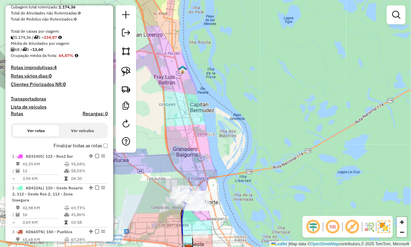
drag, startPoint x: 238, startPoint y: 201, endPoint x: 256, endPoint y: 104, distance: 98.6
click at [256, 104] on div "Janela de atendimento Grade de atendimento Capacidade Transportadoras Veículos …" at bounding box center [205, 123] width 411 height 247
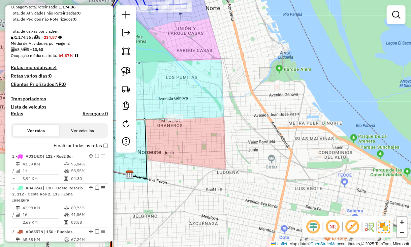
click at [152, 118] on icon at bounding box center [141, 146] width 67 height 57
select select "**********"
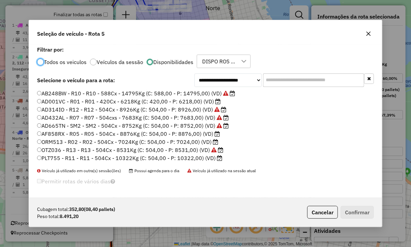
scroll to position [3, 2]
click at [213, 132] on label "AF858RX - R05 - R05 - 504Cx - 8876Kg (C: 504,00 - P: 8876,00) (VD)" at bounding box center [128, 134] width 183 height 8
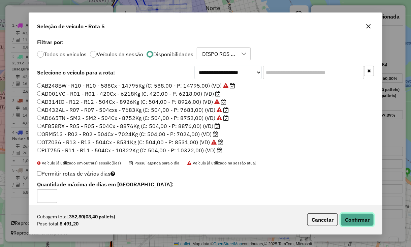
click at [349, 222] on button "Confirmar" at bounding box center [356, 219] width 33 height 13
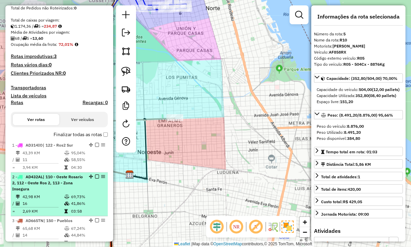
scroll to position [154, 0]
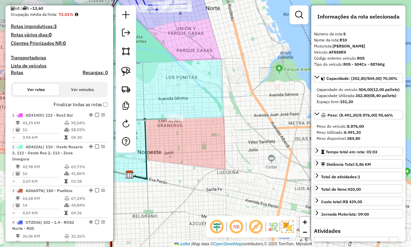
click at [71, 105] on label "Finalizar todas as rotas" at bounding box center [81, 104] width 54 height 7
click at [69, 106] on label "Finalizar todas as rotas" at bounding box center [81, 104] width 54 height 7
